Goal: Navigation & Orientation: Understand site structure

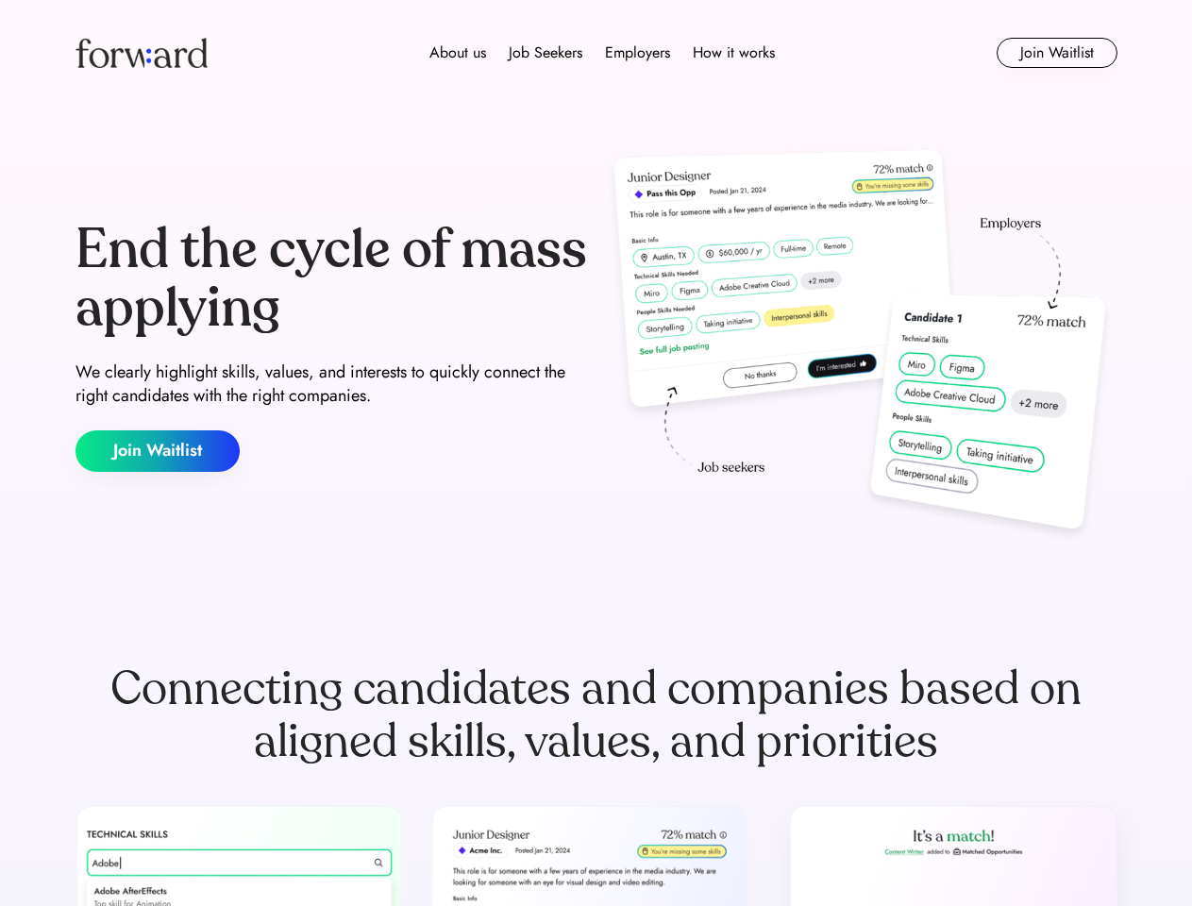
click at [595, 453] on div "End the cycle of mass applying We clearly highlight skills, values, and interes…" at bounding box center [596, 346] width 1042 height 406
click at [596, 53] on div "About us Job Seekers Employers How it works" at bounding box center [602, 53] width 744 height 23
click at [142, 53] on img at bounding box center [141, 53] width 132 height 30
click at [602, 53] on div "About us Job Seekers Employers How it works" at bounding box center [602, 53] width 744 height 23
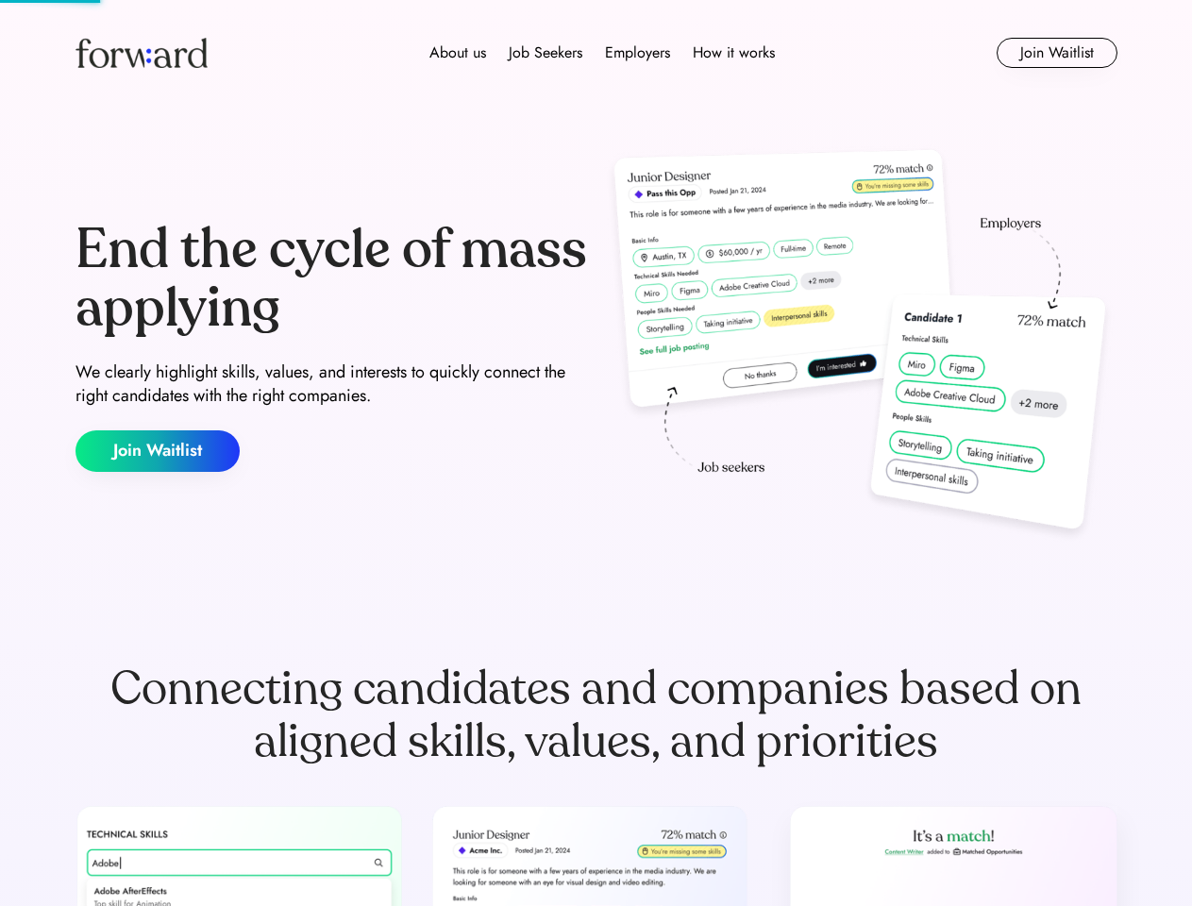
click at [458, 53] on div "About us" at bounding box center [457, 53] width 57 height 23
click at [545, 53] on div "Job Seekers" at bounding box center [546, 53] width 74 height 23
click at [637, 53] on div "Employers" at bounding box center [637, 53] width 65 height 23
click at [732, 53] on div "How it works" at bounding box center [734, 53] width 82 height 23
click at [1056, 53] on button "Join Waitlist" at bounding box center [1056, 53] width 121 height 30
